Goal: Navigation & Orientation: Browse casually

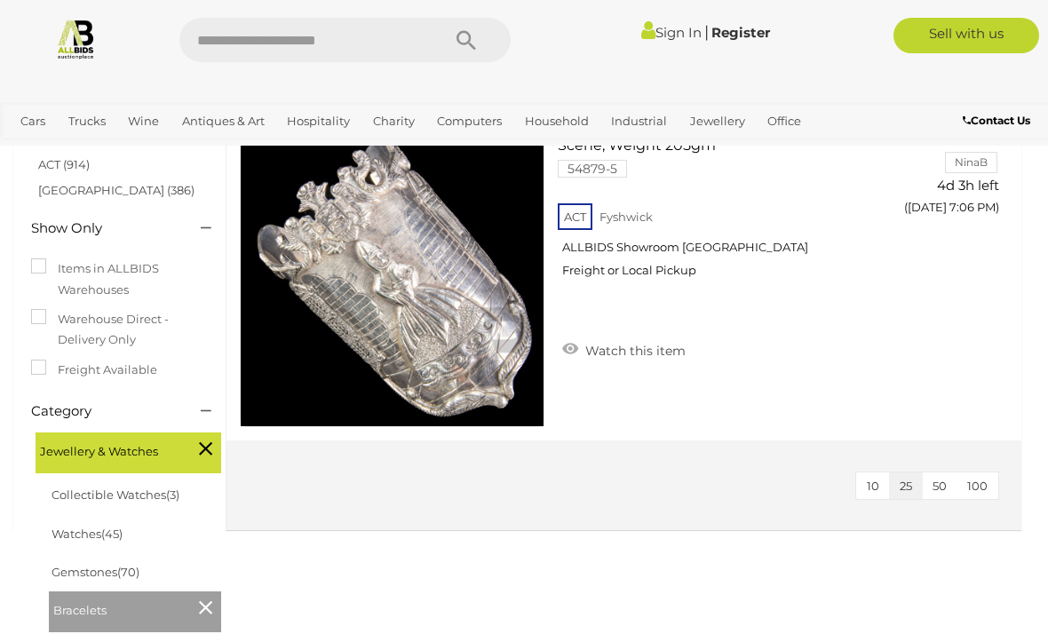
scroll to position [203, 0]
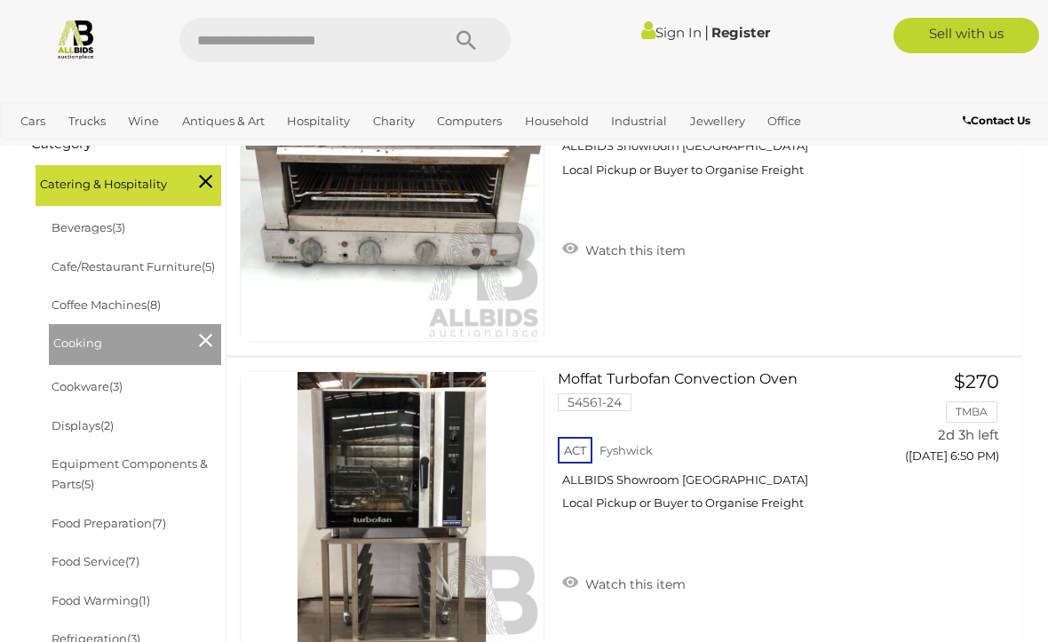
scroll to position [456, 0]
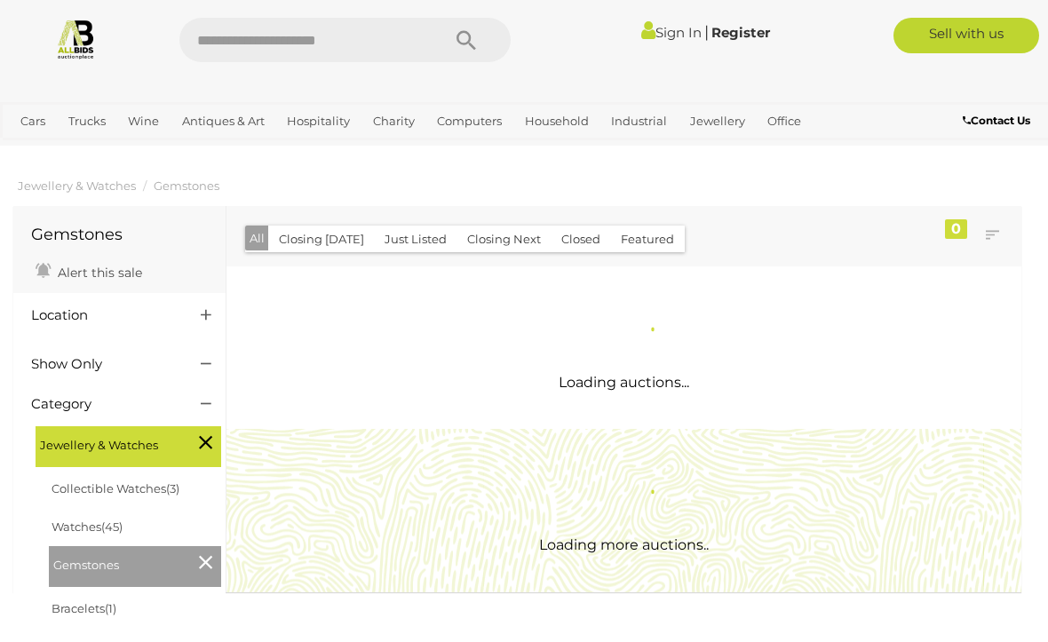
scroll to position [1196, 0]
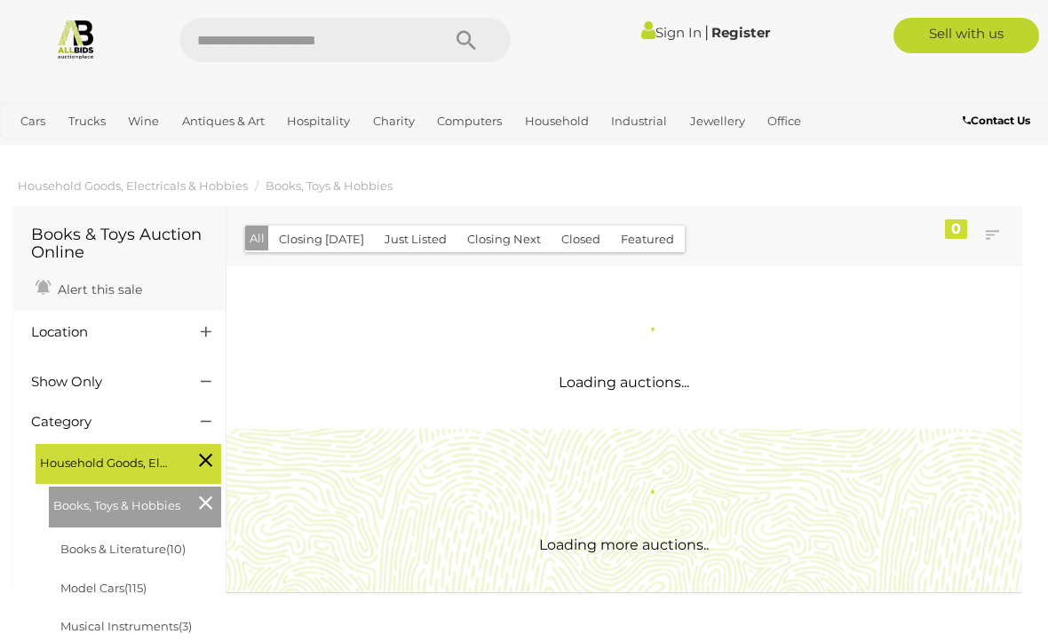
scroll to position [1251, 0]
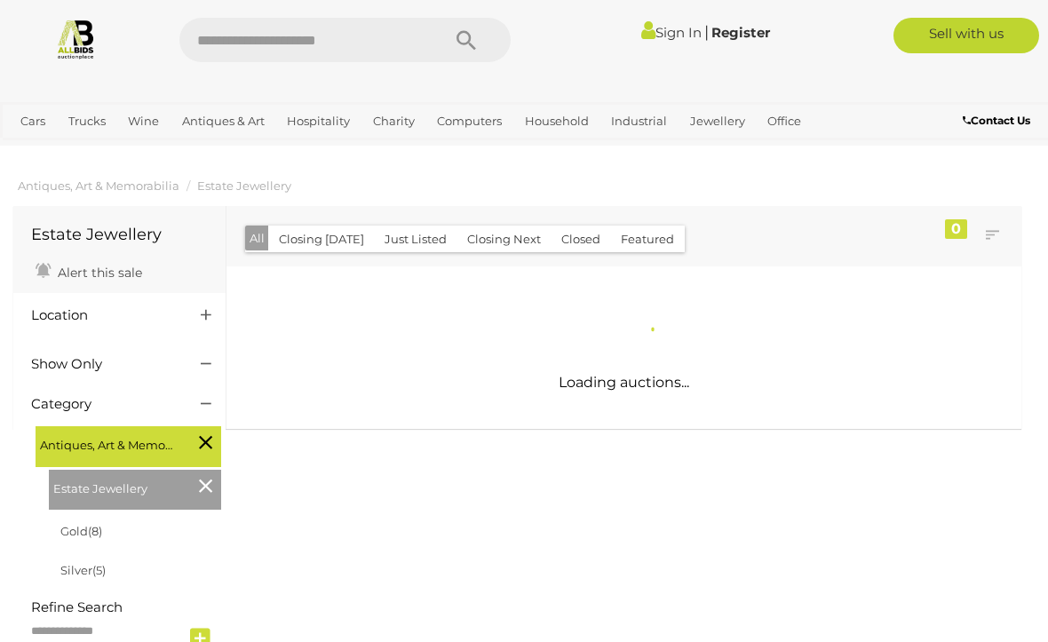
scroll to position [1120, 0]
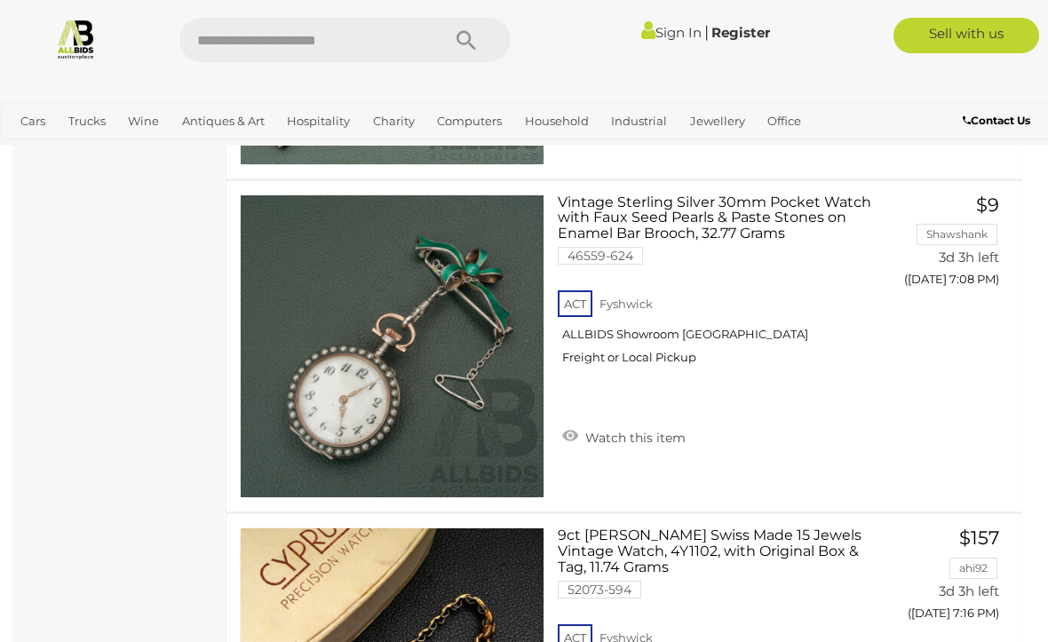
scroll to position [165, 0]
